Goal: Information Seeking & Learning: Find specific fact

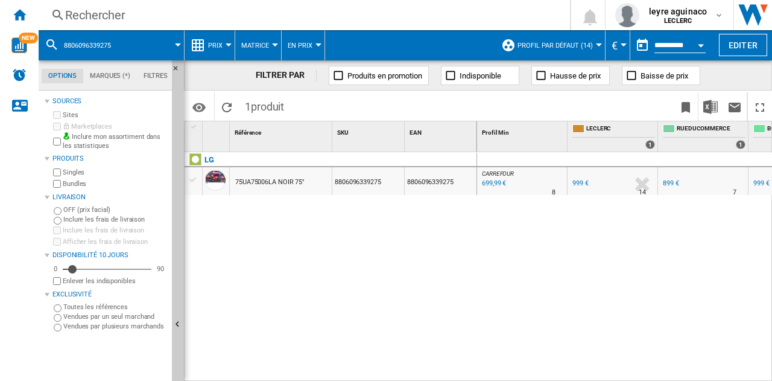
click at [303, 11] on div "Rechercher" at bounding box center [301, 15] width 473 height 17
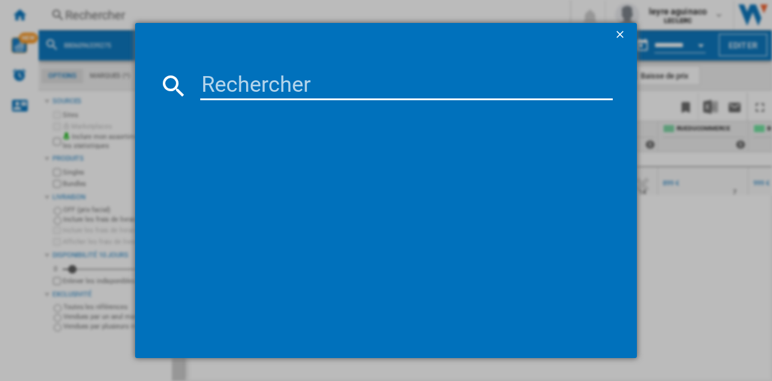
click at [308, 78] on input at bounding box center [406, 85] width 413 height 29
type input "8806096360576"
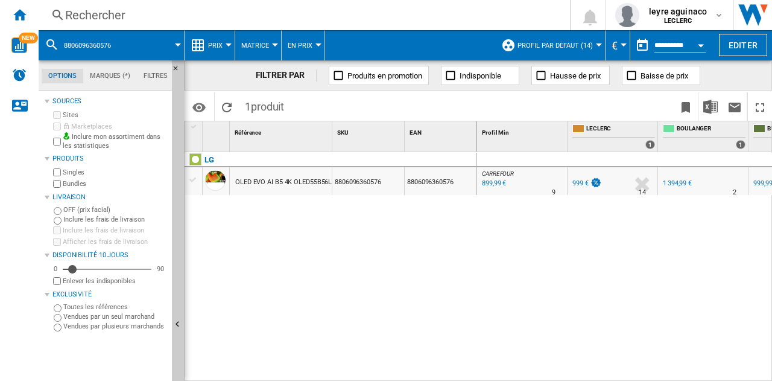
click at [410, 22] on div "Rechercher" at bounding box center [301, 15] width 473 height 17
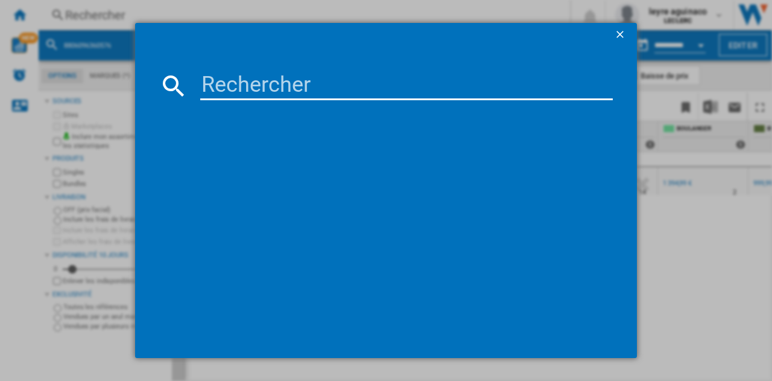
click at [368, 91] on input at bounding box center [406, 85] width 413 height 29
paste input "8806096360576"
type input "8806096360576"
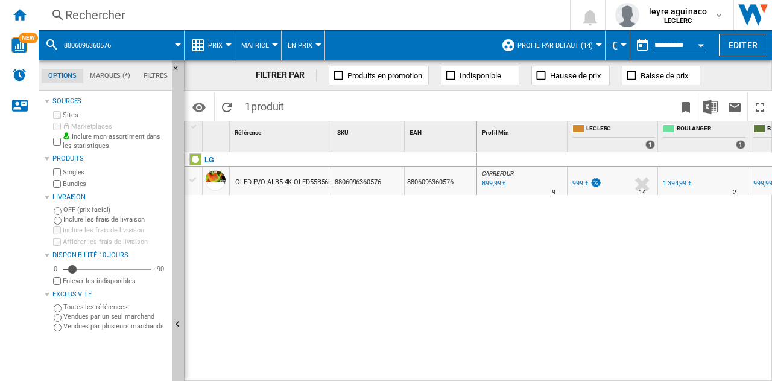
click at [495, 176] on span "CARREFOUR" at bounding box center [498, 173] width 32 height 7
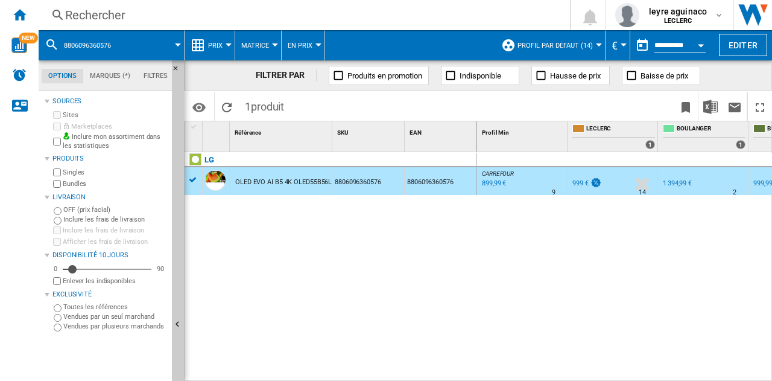
click at [493, 185] on div "899,99 €" at bounding box center [493, 183] width 26 height 12
